Goal: Task Accomplishment & Management: Manage account settings

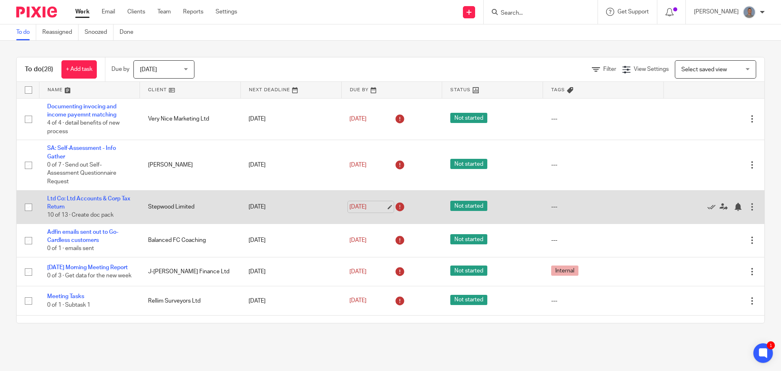
click at [381, 204] on link "[DATE]" at bounding box center [368, 207] width 37 height 9
click at [83, 199] on link "Ltd Co: Ltd Accounts & Corp Tax Return" at bounding box center [88, 203] width 83 height 14
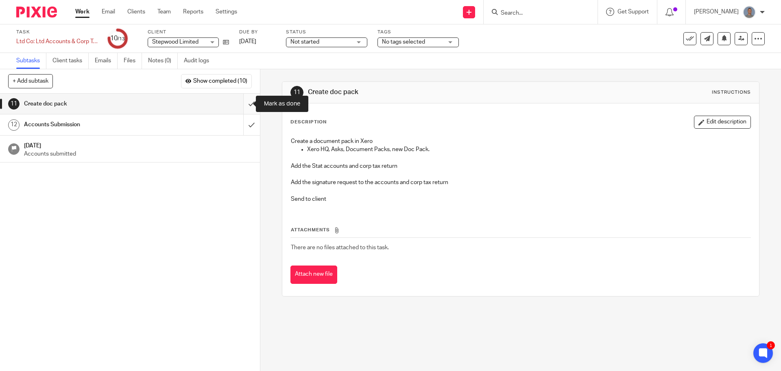
click at [245, 104] on input "submit" at bounding box center [130, 104] width 260 height 20
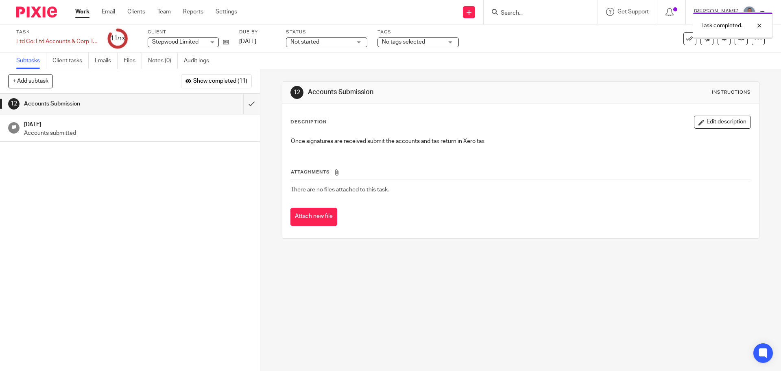
click at [84, 13] on link "Work" at bounding box center [82, 12] width 14 height 8
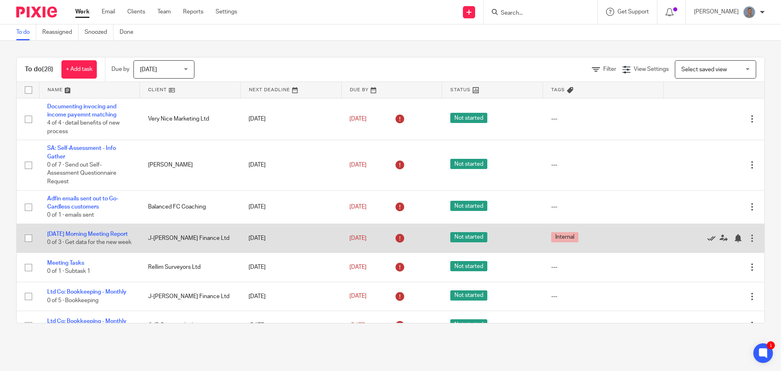
click at [708, 242] on icon at bounding box center [712, 238] width 8 height 8
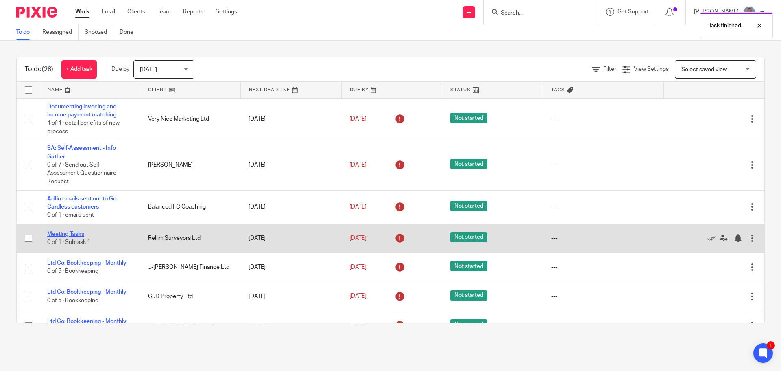
click at [64, 231] on link "Meeting Tasks" at bounding box center [65, 234] width 37 height 6
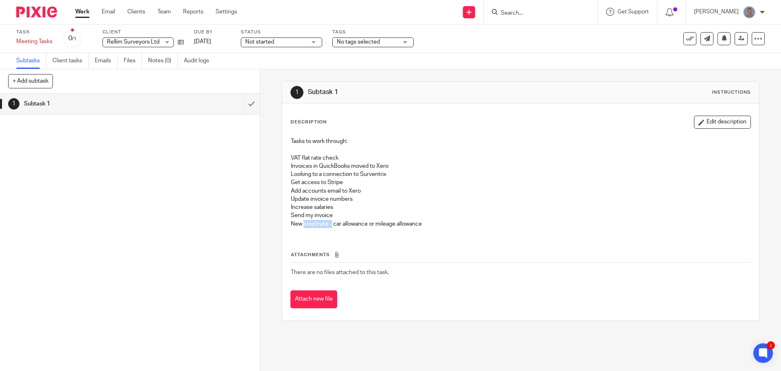
drag, startPoint x: 323, startPoint y: 218, endPoint x: 330, endPoint y: 221, distance: 7.9
click at [330, 221] on p "New employee - car allowance or mileage allowance" at bounding box center [520, 224] width 459 height 8
click at [243, 103] on input "submit" at bounding box center [130, 104] width 260 height 20
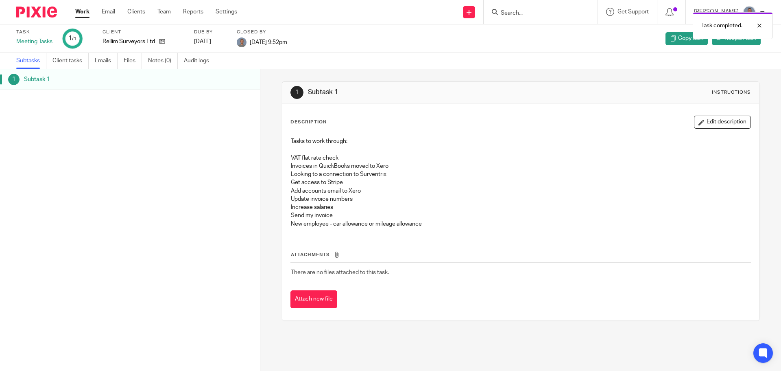
click at [87, 15] on link "Work" at bounding box center [82, 12] width 14 height 8
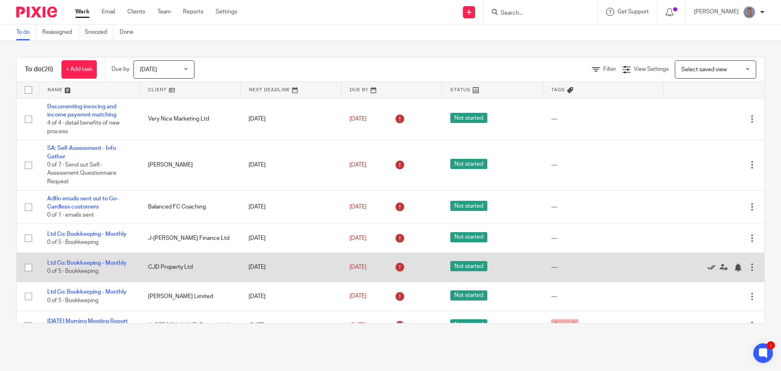
click at [708, 267] on icon at bounding box center [712, 267] width 8 height 8
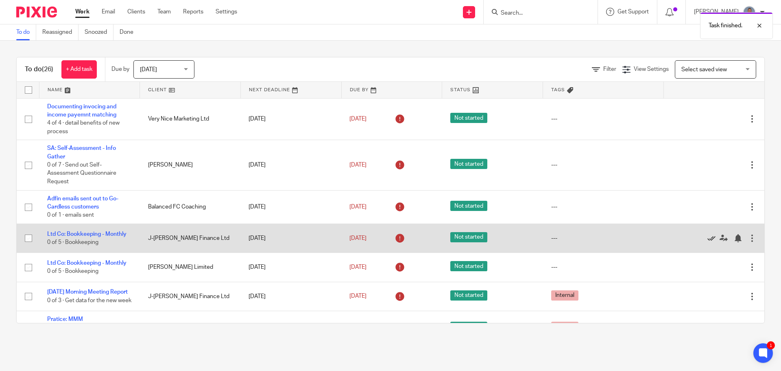
click at [708, 238] on icon at bounding box center [712, 238] width 8 height 8
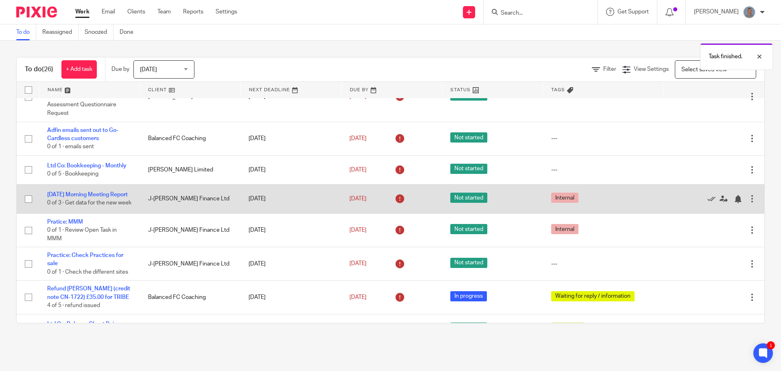
scroll to position [81, 0]
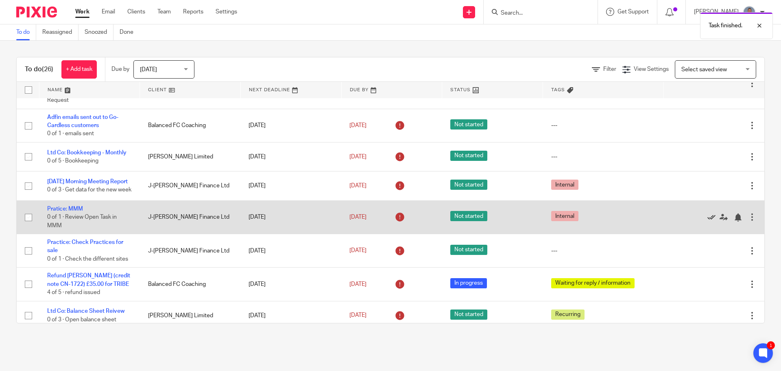
click at [708, 221] on icon at bounding box center [712, 217] width 8 height 8
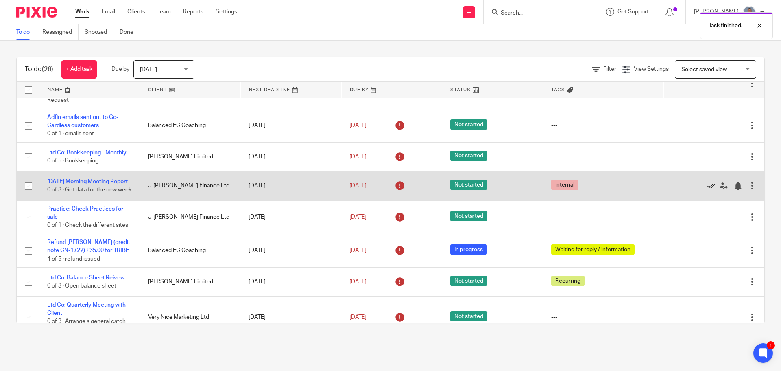
click at [708, 190] on icon at bounding box center [712, 186] width 8 height 8
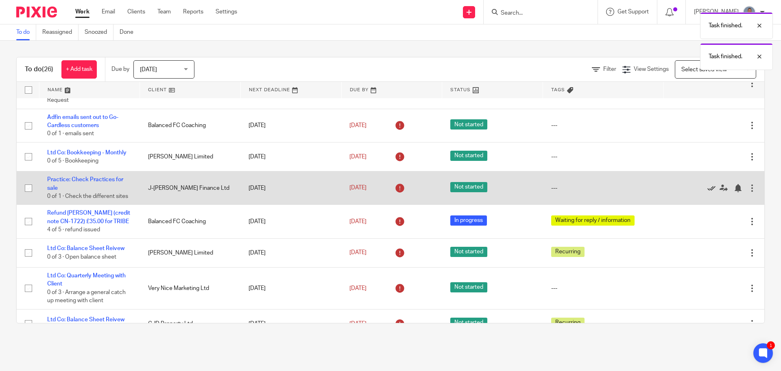
click at [708, 188] on icon at bounding box center [712, 188] width 8 height 8
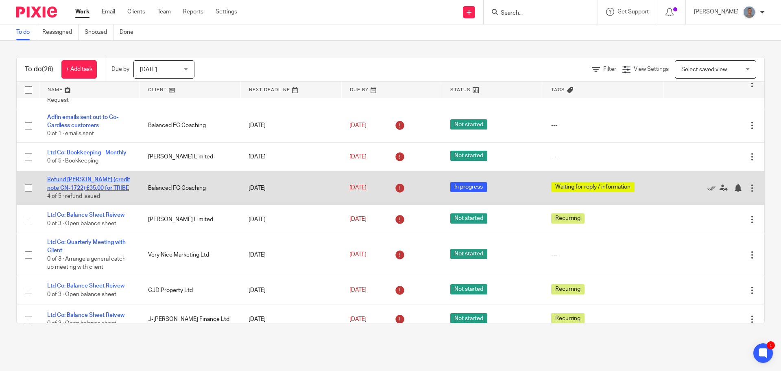
click at [80, 179] on link "Refund [PERSON_NAME] (credit note CN-1722) £35.00 for TRIBE" at bounding box center [88, 184] width 83 height 14
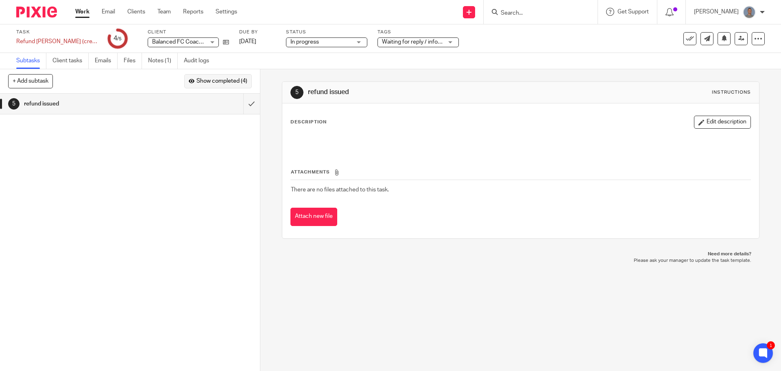
click at [219, 84] on span "Show completed (4)" at bounding box center [222, 81] width 51 height 7
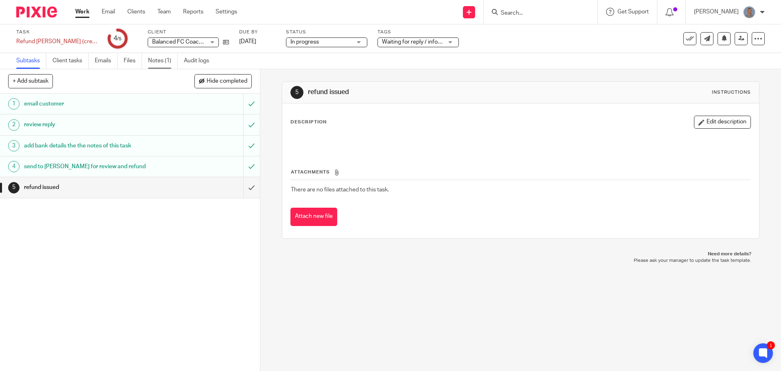
click at [170, 59] on link "Notes (1)" at bounding box center [163, 61] width 30 height 16
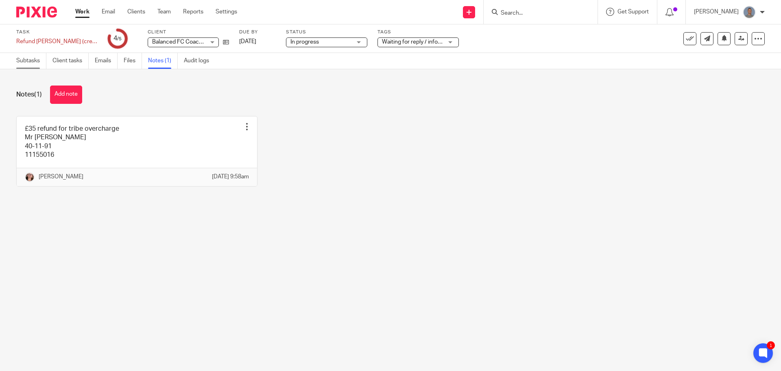
click at [38, 59] on link "Subtasks" at bounding box center [31, 61] width 30 height 16
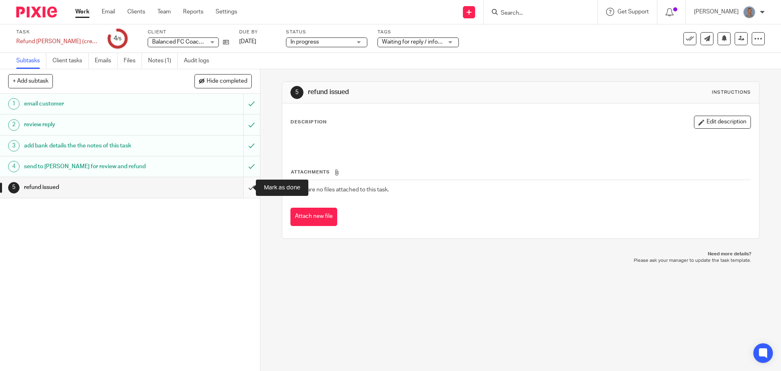
click at [245, 186] on input "submit" at bounding box center [130, 187] width 260 height 20
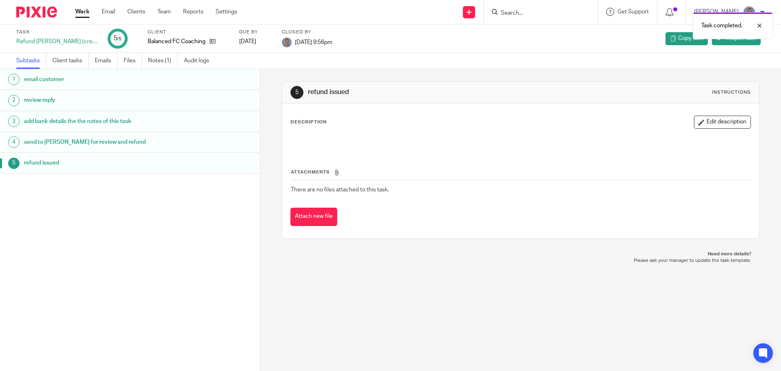
click at [79, 12] on link "Work" at bounding box center [82, 12] width 14 height 8
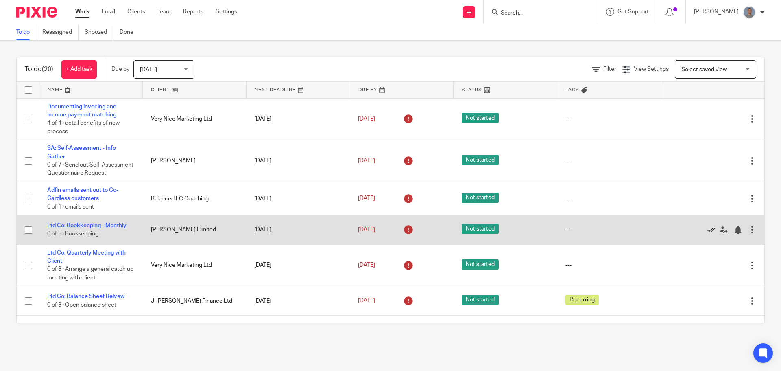
click at [708, 234] on icon at bounding box center [712, 230] width 8 height 8
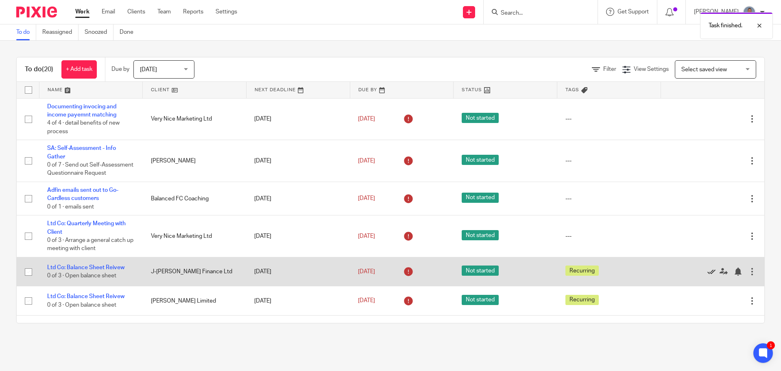
click at [708, 276] on icon at bounding box center [712, 271] width 8 height 8
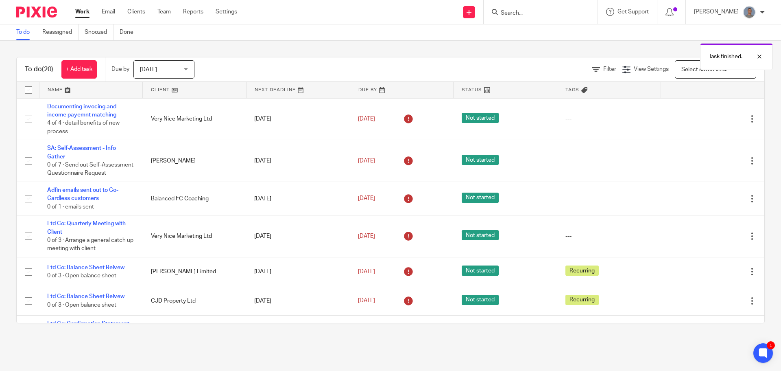
click at [708, 276] on icon at bounding box center [712, 271] width 8 height 8
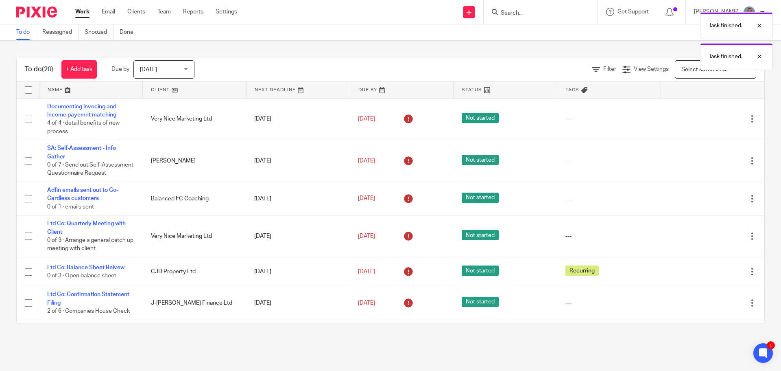
click at [708, 276] on icon at bounding box center [712, 271] width 8 height 8
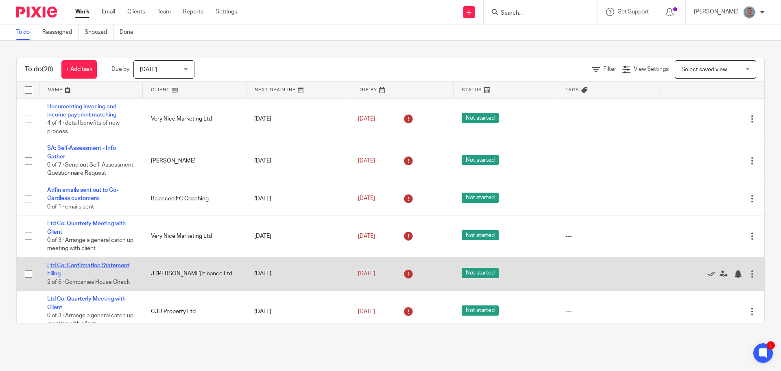
click at [117, 275] on link "Ltd Co: Confirmation Statement Filing" at bounding box center [88, 269] width 82 height 14
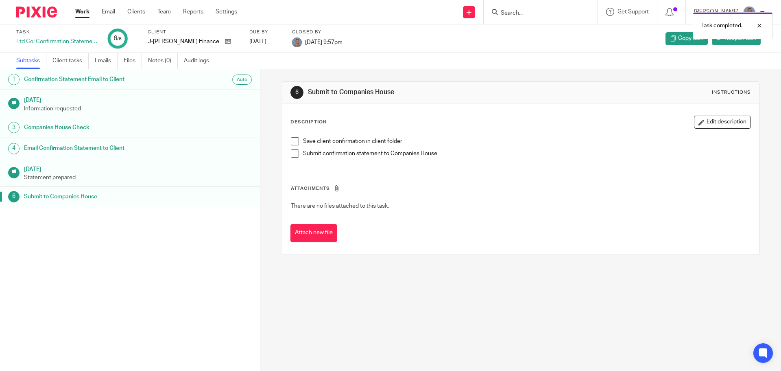
click at [79, 13] on link "Work" at bounding box center [82, 12] width 14 height 8
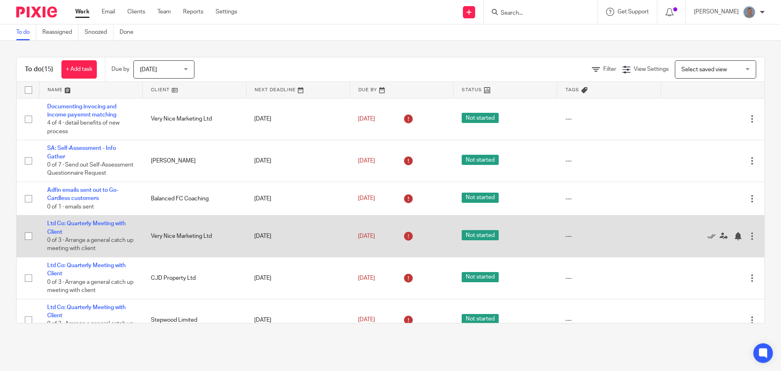
scroll to position [41, 0]
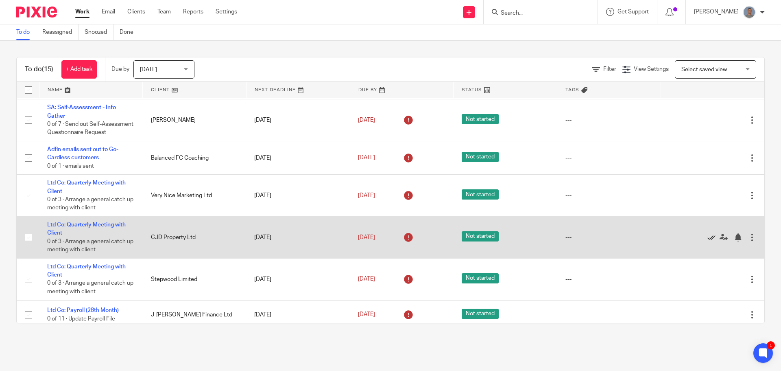
click at [708, 241] on icon at bounding box center [712, 237] width 8 height 8
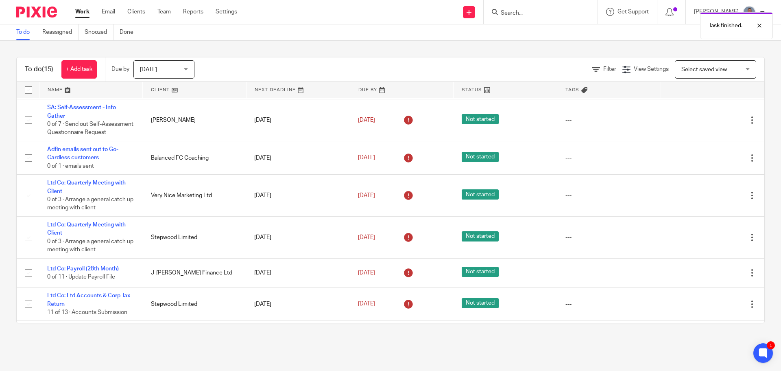
click at [708, 241] on icon at bounding box center [712, 237] width 8 height 8
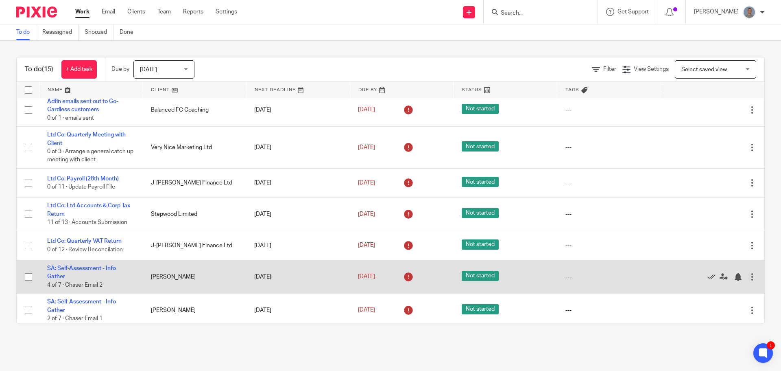
scroll to position [48, 0]
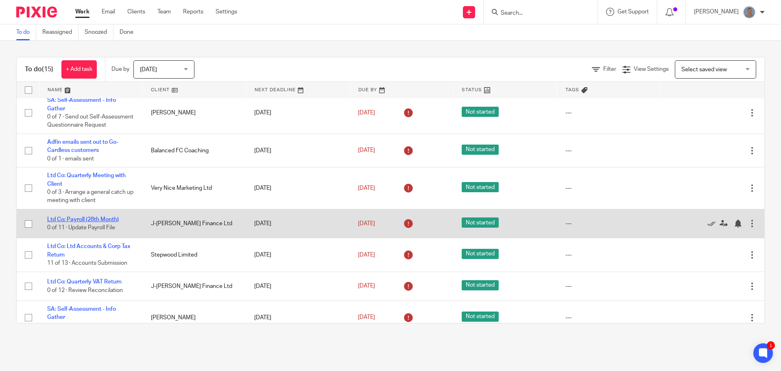
click at [107, 222] on link "Ltd Co: Payroll (28th Month)" at bounding box center [83, 220] width 72 height 6
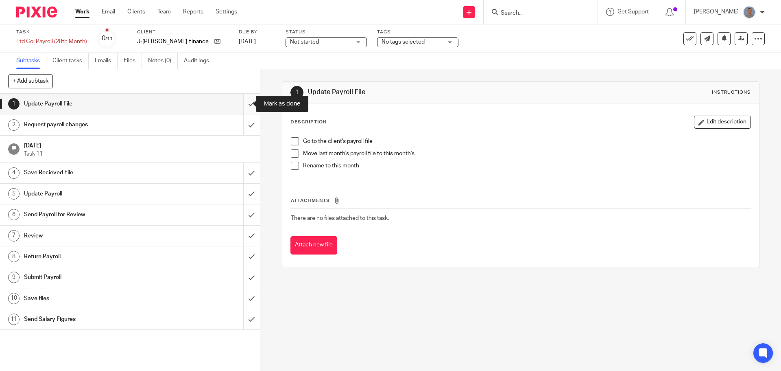
click at [245, 106] on input "submit" at bounding box center [130, 104] width 260 height 20
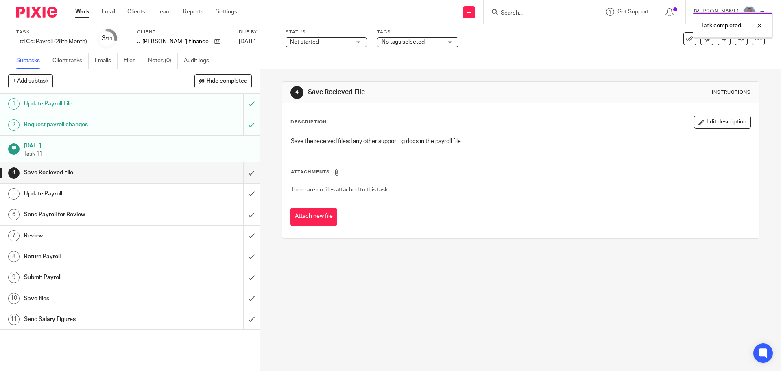
click at [292, 44] on span "Not started" at bounding box center [304, 42] width 29 height 6
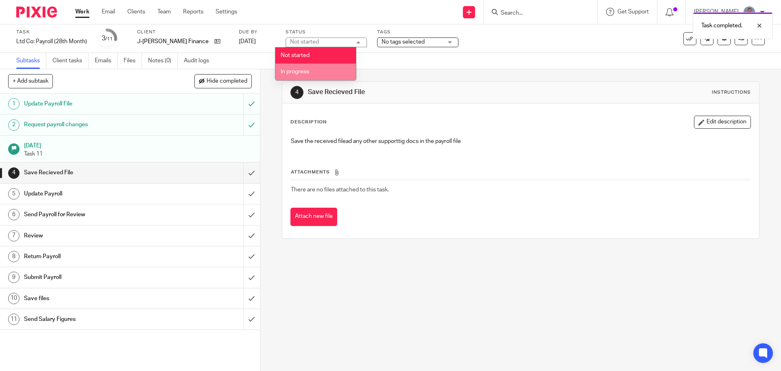
click at [295, 68] on li "In progress" at bounding box center [316, 71] width 81 height 17
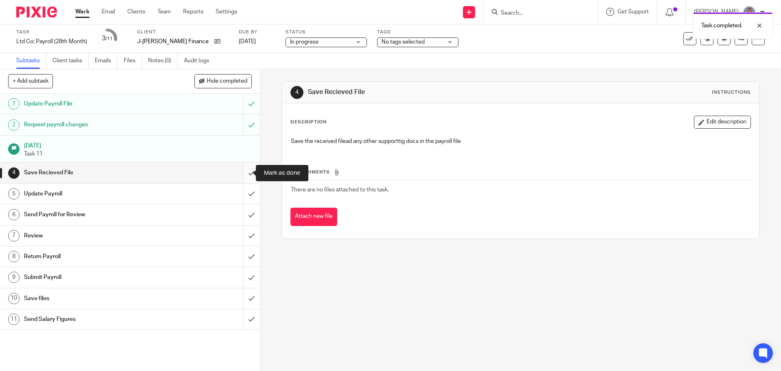
click at [244, 175] on input "submit" at bounding box center [130, 172] width 260 height 20
